Goal: Navigation & Orientation: Find specific page/section

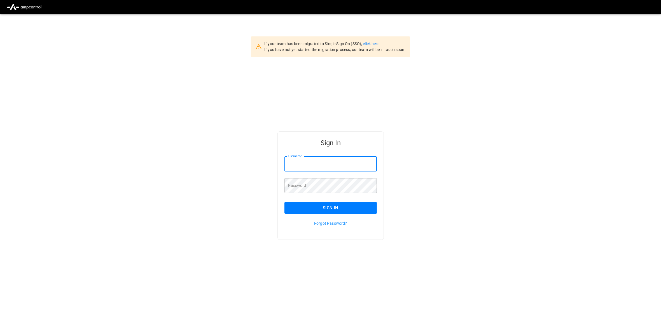
click at [326, 164] on input "Username" at bounding box center [331, 164] width 93 height 15
type input "**********"
click at [332, 210] on button "Sign In" at bounding box center [331, 208] width 93 height 12
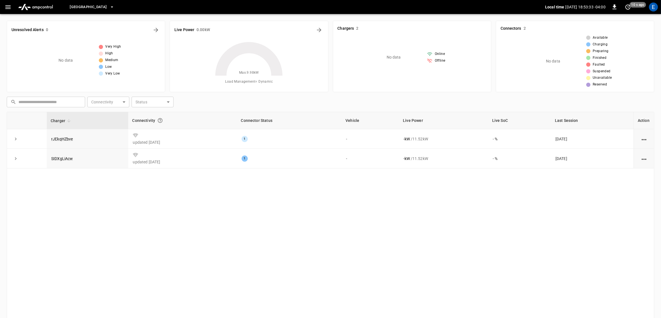
click at [115, 7] on icon "button" at bounding box center [112, 7] width 6 height 6
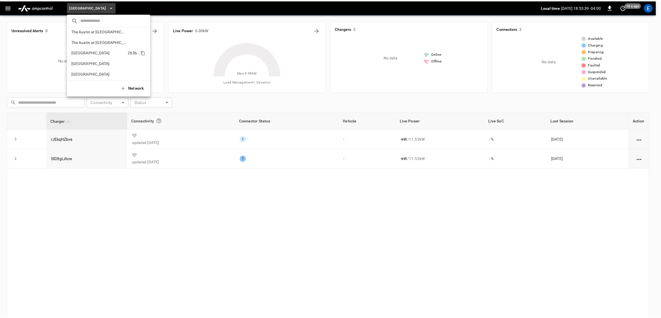
scroll to position [409, 0]
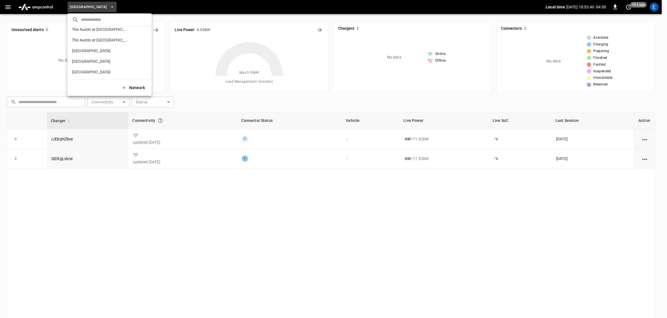
click at [152, 213] on div at bounding box center [333, 159] width 667 height 318
